Goal: Information Seeking & Learning: Check status

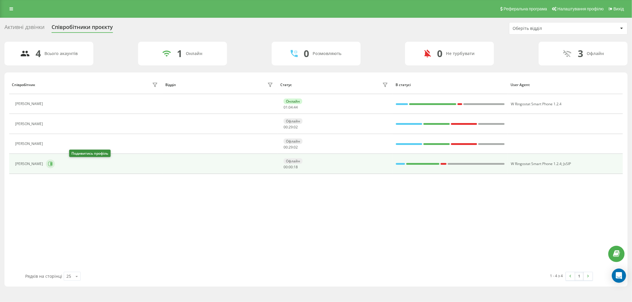
click at [53, 165] on icon at bounding box center [50, 164] width 5 height 5
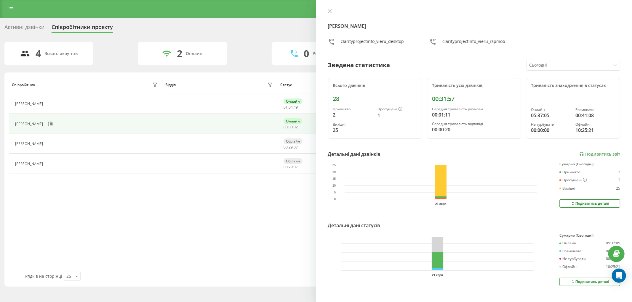
click at [116, 203] on div "Співробітник Відділ Статус В статусі User Agent Вацко Ірина Онлайн 01 : 04 : 49…" at bounding box center [315, 174] width 613 height 197
click at [8, 5] on link at bounding box center [11, 9] width 11 height 8
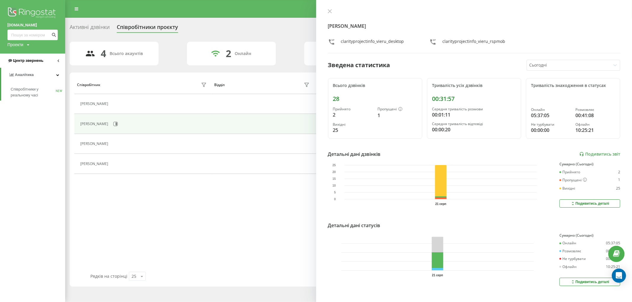
click at [43, 61] on link "Центр звернень" at bounding box center [32, 61] width 65 height 14
click at [39, 73] on span "Журнал дзвінків" at bounding box center [26, 75] width 31 height 6
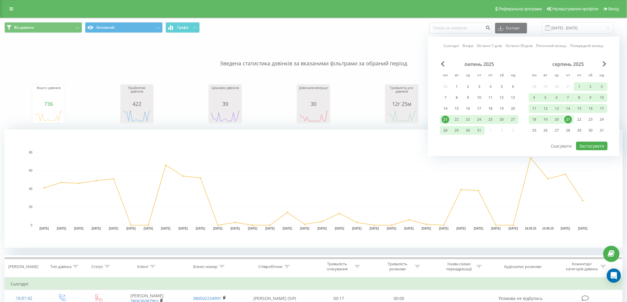
click at [567, 118] on div "21" at bounding box center [568, 120] width 8 height 8
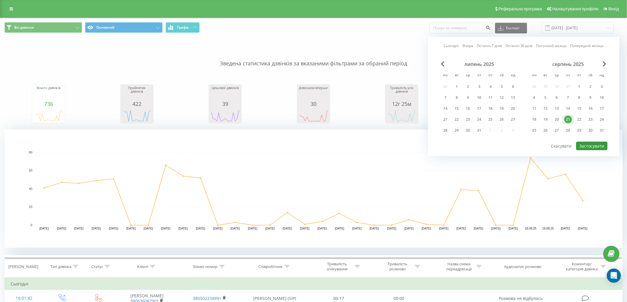
drag, startPoint x: 587, startPoint y: 148, endPoint x: 474, endPoint y: 130, distance: 114.5
click at [587, 148] on button "Застосувати" at bounding box center [591, 146] width 31 height 9
type input "21.08.2025 - 21.08.2025"
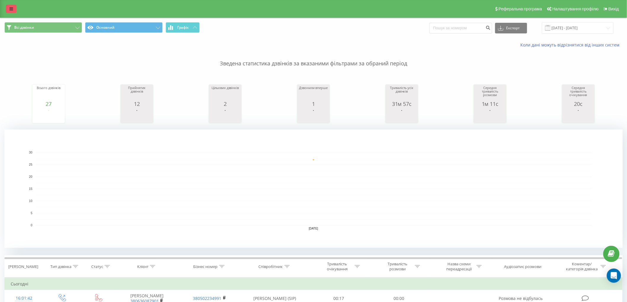
click at [10, 5] on link at bounding box center [11, 9] width 11 height 8
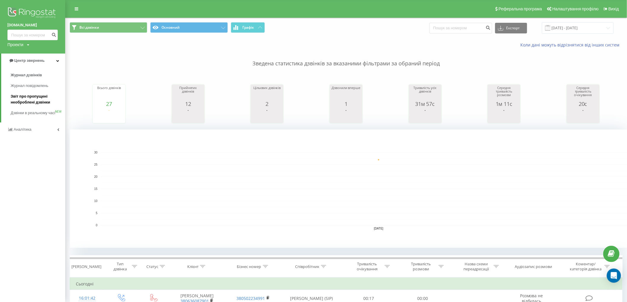
click at [38, 101] on span "Звіт про пропущені необроблені дзвінки" at bounding box center [37, 100] width 52 height 12
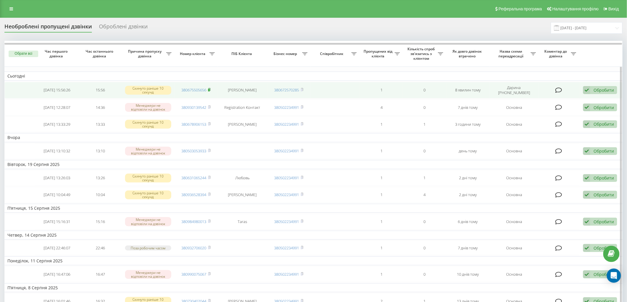
click at [211, 90] on icon at bounding box center [209, 90] width 3 height 4
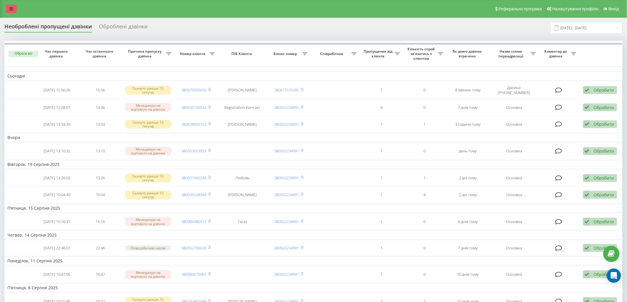
click at [12, 5] on link at bounding box center [11, 9] width 11 height 8
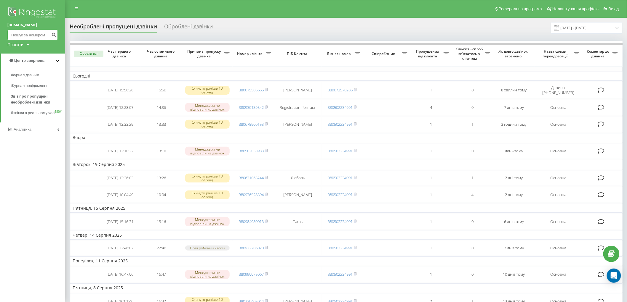
click at [26, 32] on input at bounding box center [32, 35] width 50 height 11
paste input "0673737966"
type input "0673737966"
click at [55, 35] on icon "submit" at bounding box center [53, 34] width 5 height 4
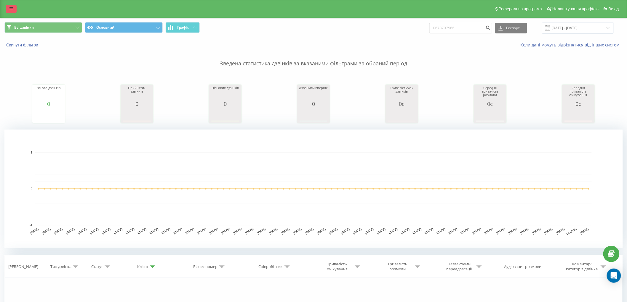
click at [11, 11] on icon at bounding box center [11, 9] width 4 height 4
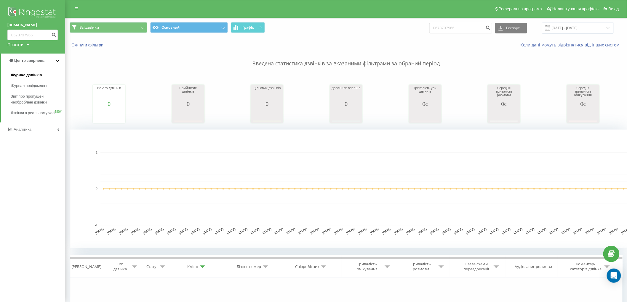
click at [31, 73] on span "Журнал дзвінків" at bounding box center [26, 75] width 31 height 6
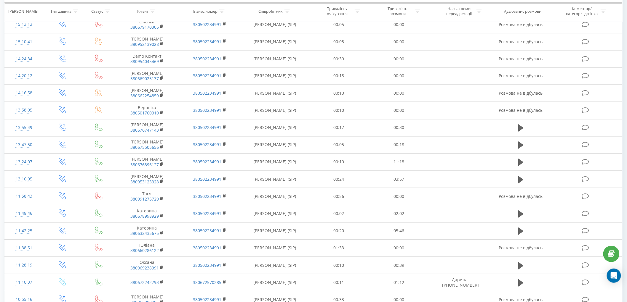
scroll to position [428, 0]
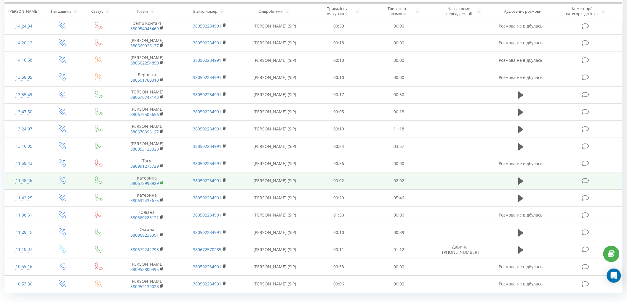
click at [161, 184] on rect at bounding box center [161, 183] width 2 height 3
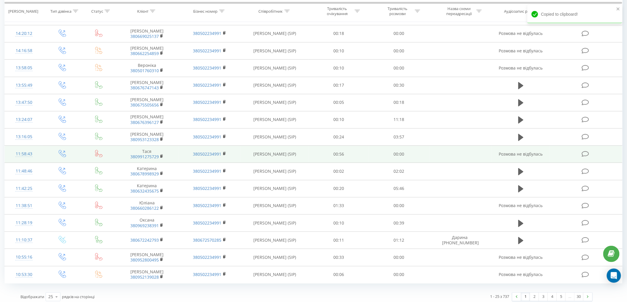
scroll to position [441, 0]
